Goal: Task Accomplishment & Management: Manage account settings

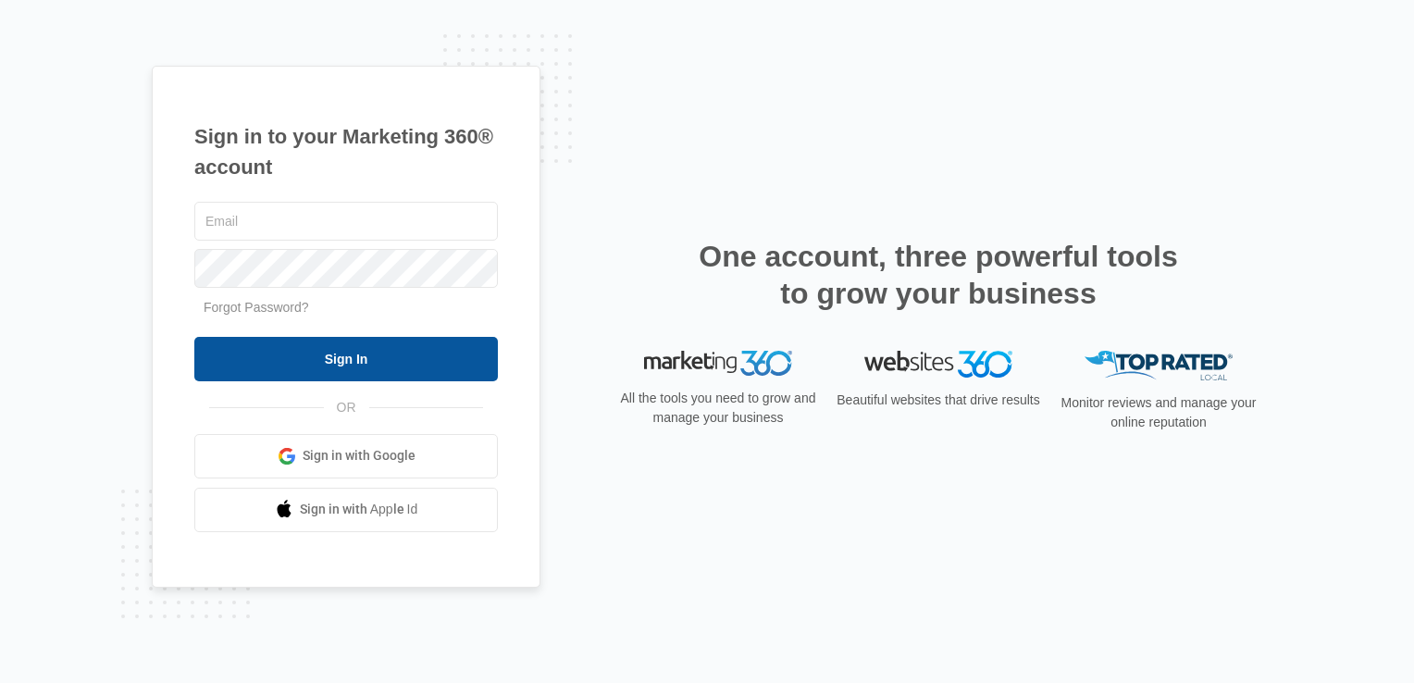
type input "[EMAIL_ADDRESS][DOMAIN_NAME]"
click at [375, 357] on input "Sign In" at bounding box center [345, 359] width 303 height 44
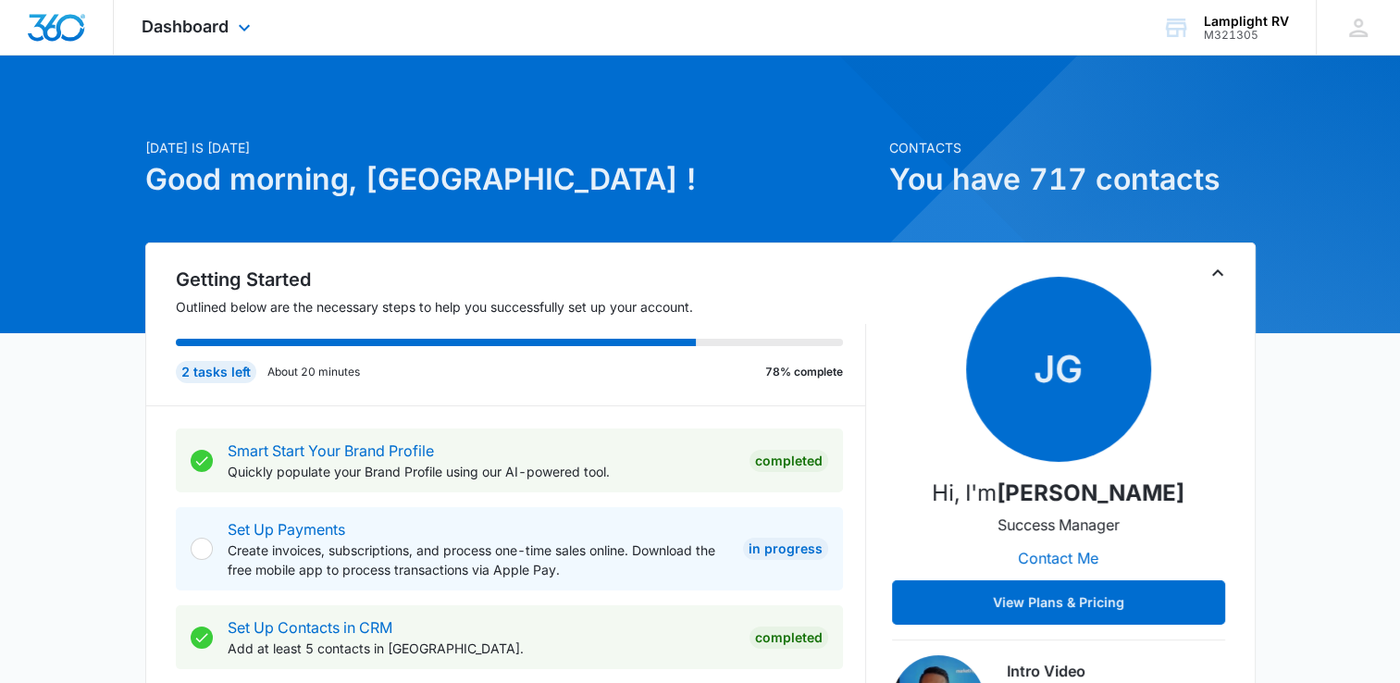
click at [204, 37] on div "Dashboard Apps Reputation Websites Forms CRM Email Social Content Ads Intellige…" at bounding box center [198, 27] width 169 height 55
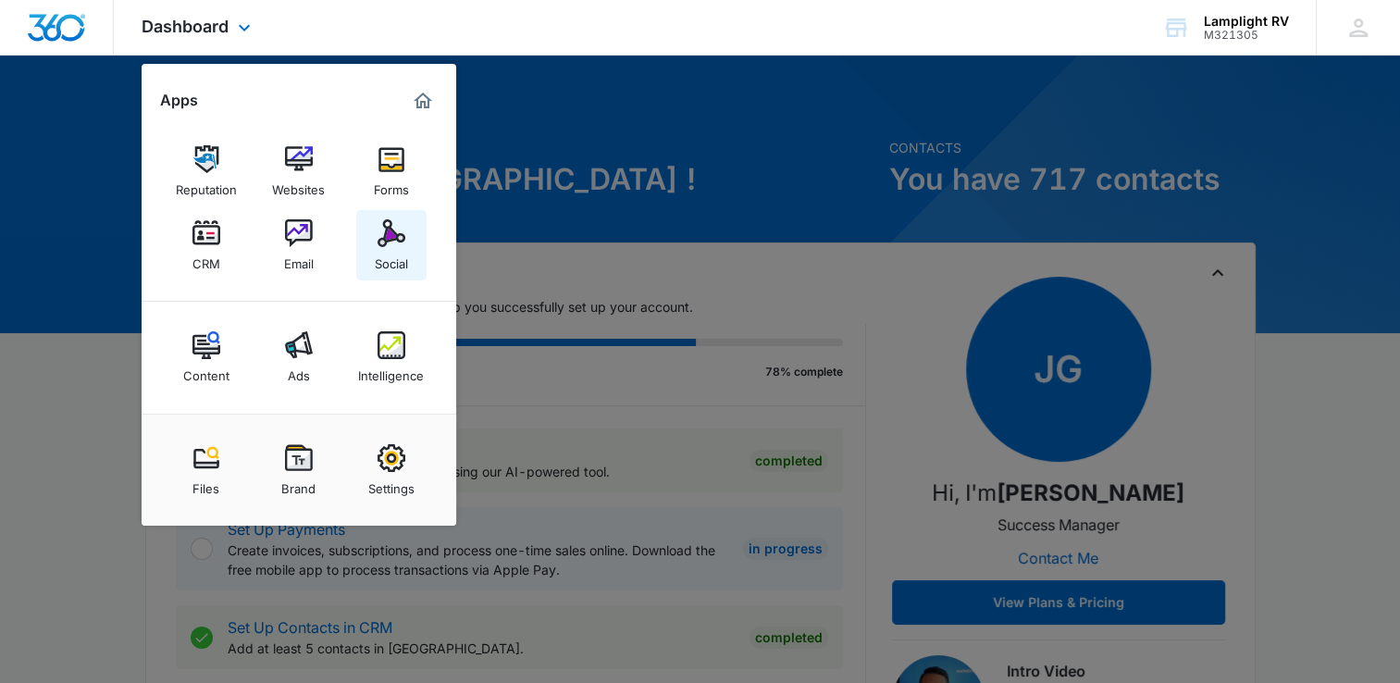
click at [395, 255] on div "Social" at bounding box center [391, 259] width 33 height 24
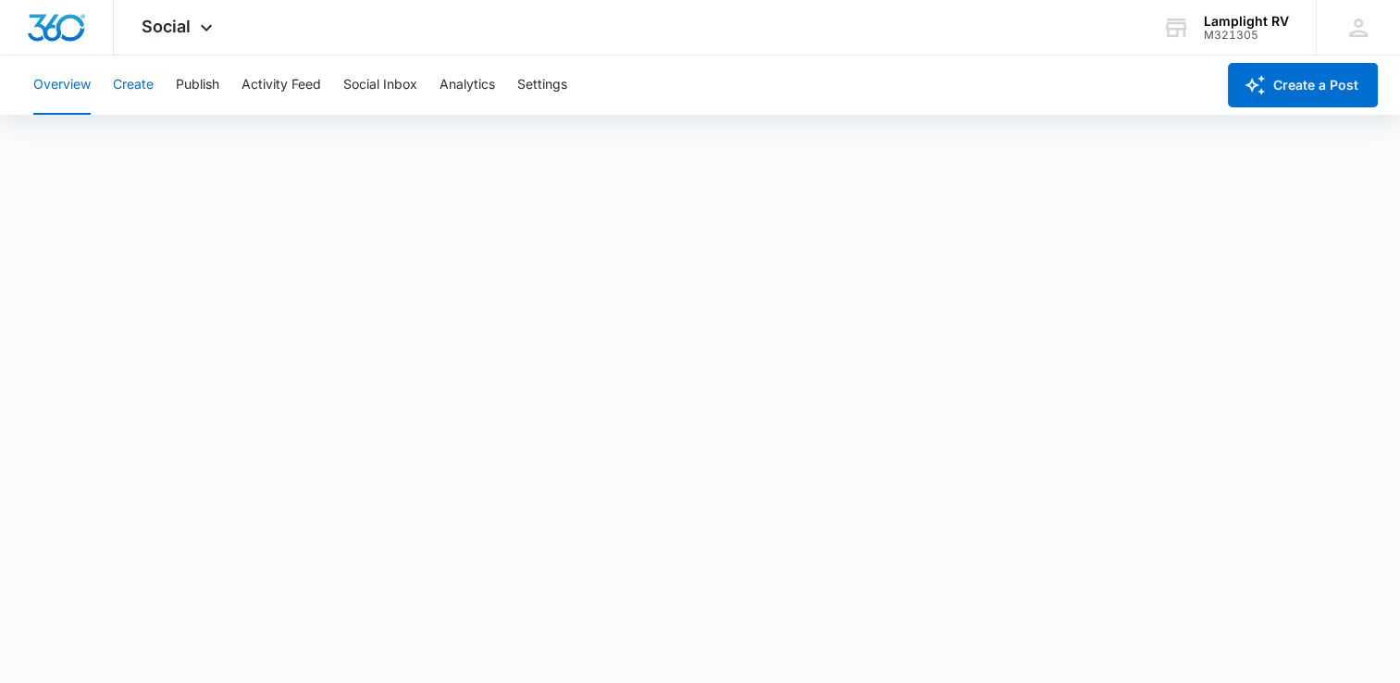
click at [153, 81] on button "Create" at bounding box center [133, 85] width 41 height 59
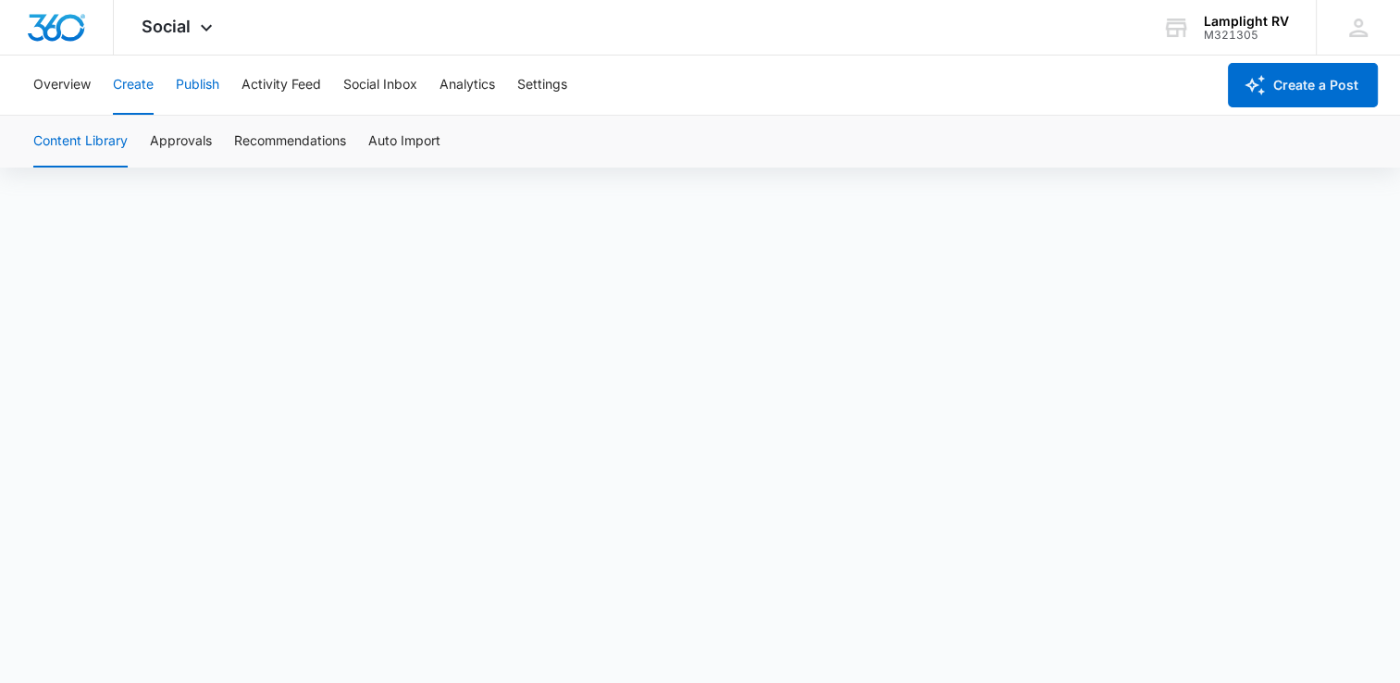
click at [182, 81] on button "Publish" at bounding box center [197, 85] width 43 height 59
